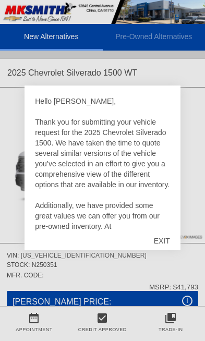
scroll to position [4, 0]
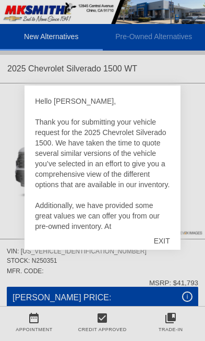
click at [161, 249] on div "EXIT" at bounding box center [161, 240] width 37 height 31
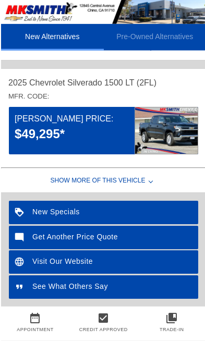
scroll to position [581, 0]
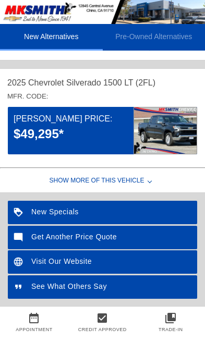
click at [111, 136] on div "$49,295*" at bounding box center [74, 134] width 120 height 18
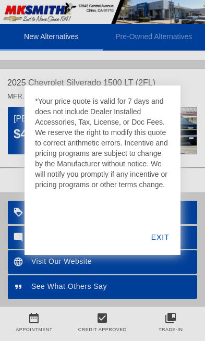
click at [170, 252] on div "EXIT" at bounding box center [160, 236] width 40 height 35
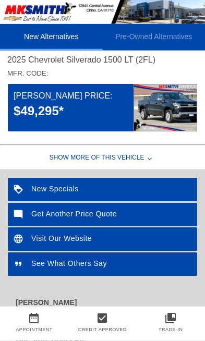
scroll to position [605, 0]
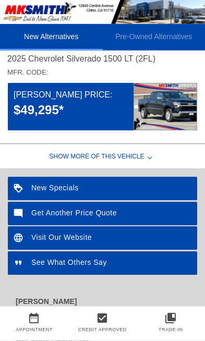
click at [141, 162] on div "Show More of this Vehicle" at bounding box center [102, 158] width 205 height 21
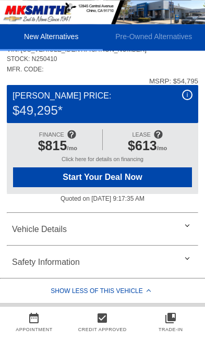
scroll to position [779, 0]
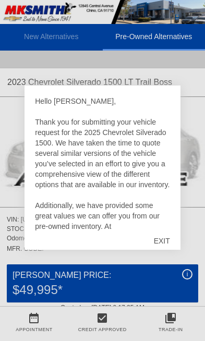
scroll to position [254, 0]
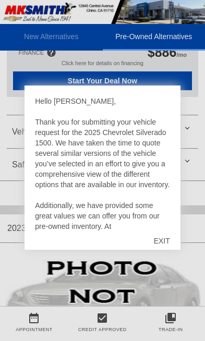
click at [167, 238] on div "EXIT" at bounding box center [161, 240] width 37 height 31
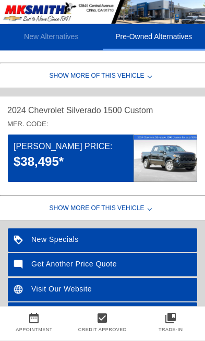
scroll to position [917, 0]
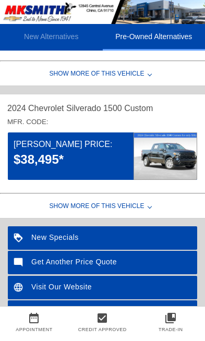
click at [96, 164] on div "$38,495*" at bounding box center [74, 160] width 120 height 18
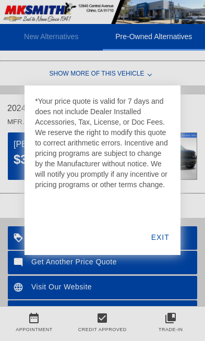
click at [168, 251] on div "EXIT" at bounding box center [160, 236] width 40 height 35
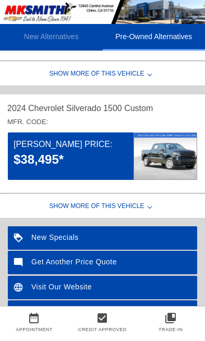
click at [146, 211] on div "Show More of this Vehicle" at bounding box center [102, 207] width 205 height 21
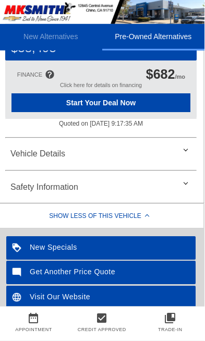
scroll to position [1214, 1]
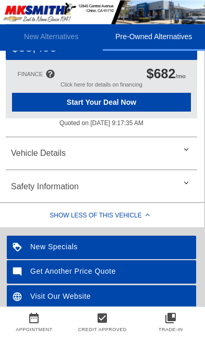
click at [189, 161] on div "Vehicle Details" at bounding box center [101, 153] width 191 height 25
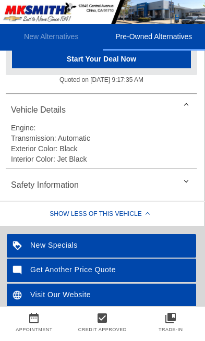
scroll to position [1265, 1]
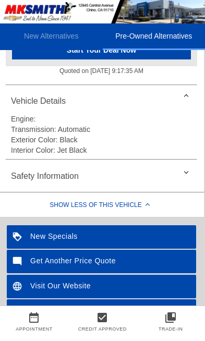
click at [194, 181] on div "Safety Information" at bounding box center [101, 176] width 191 height 25
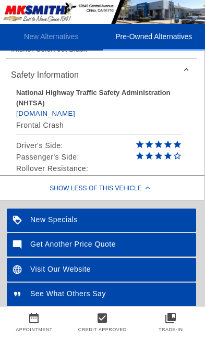
scroll to position [1372, 1]
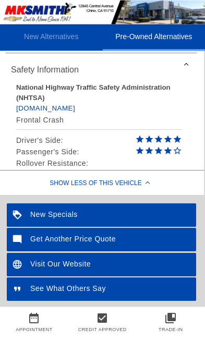
click at [112, 249] on div "Get Another Price Quote" at bounding box center [101, 239] width 189 height 23
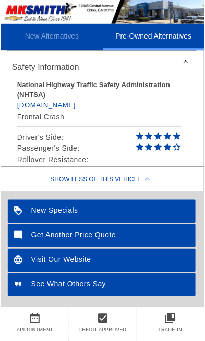
scroll to position [1405, 1]
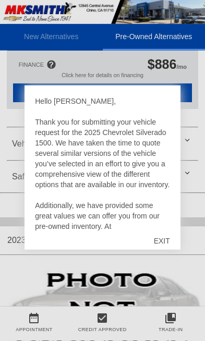
scroll to position [252, 0]
click at [163, 241] on div "EXIT" at bounding box center [161, 240] width 37 height 31
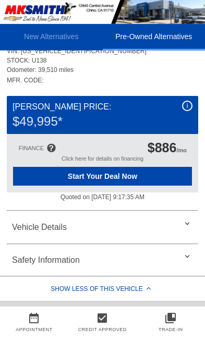
scroll to position [0, 0]
